Goal: Navigation & Orientation: Find specific page/section

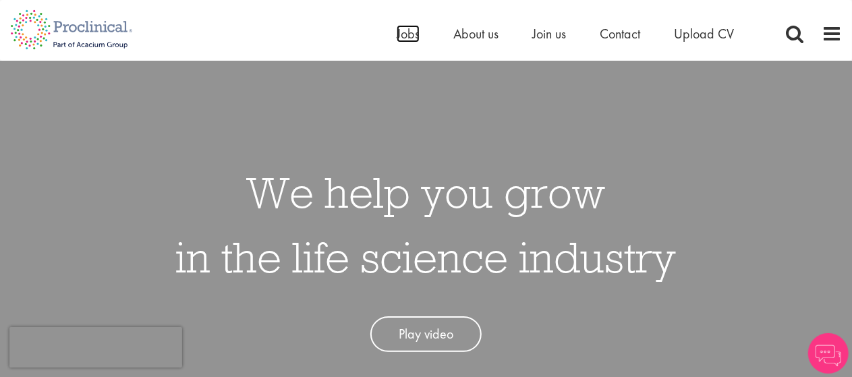
click at [402, 31] on span "Jobs" at bounding box center [408, 34] width 23 height 18
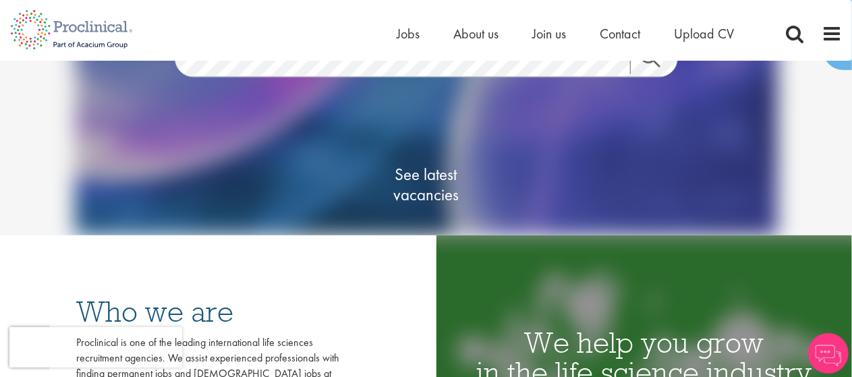
click at [428, 188] on span "See latest vacancies" at bounding box center [426, 185] width 135 height 40
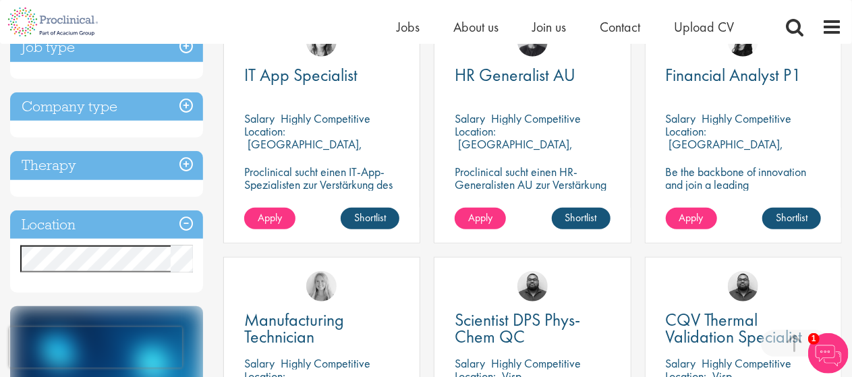
scroll to position [538, 0]
